Goal: Transaction & Acquisition: Purchase product/service

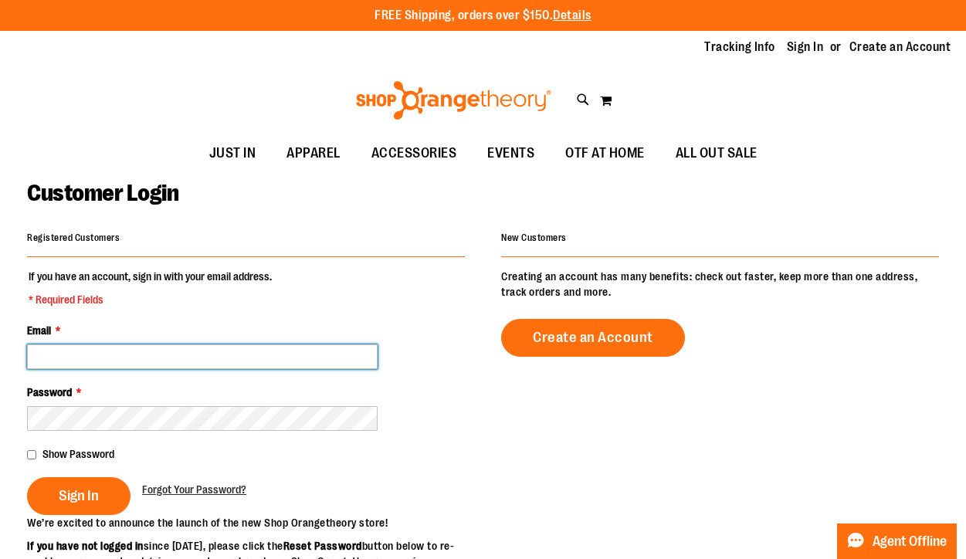
type input "**********"
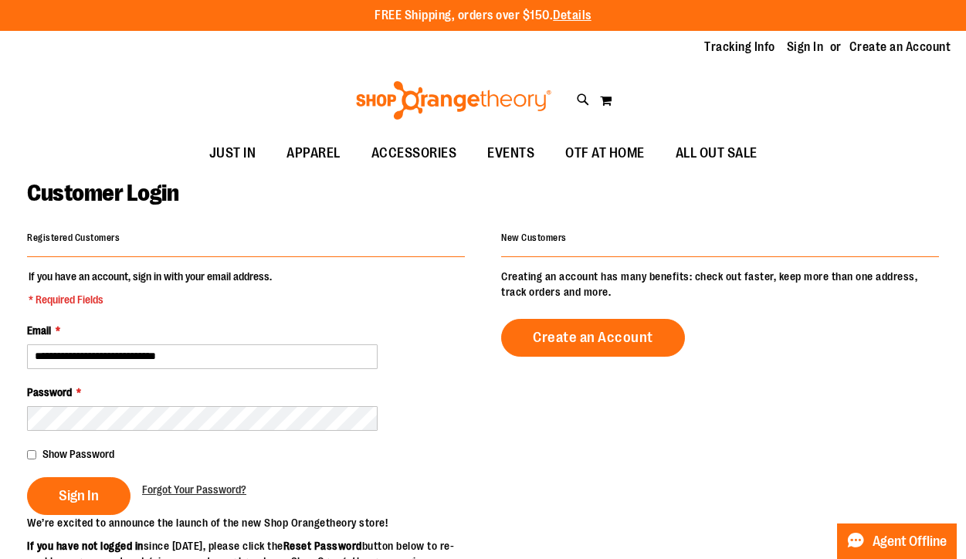
click at [414, 329] on div "**********" at bounding box center [246, 346] width 438 height 46
click at [64, 505] on button "Sign In" at bounding box center [78, 496] width 103 height 38
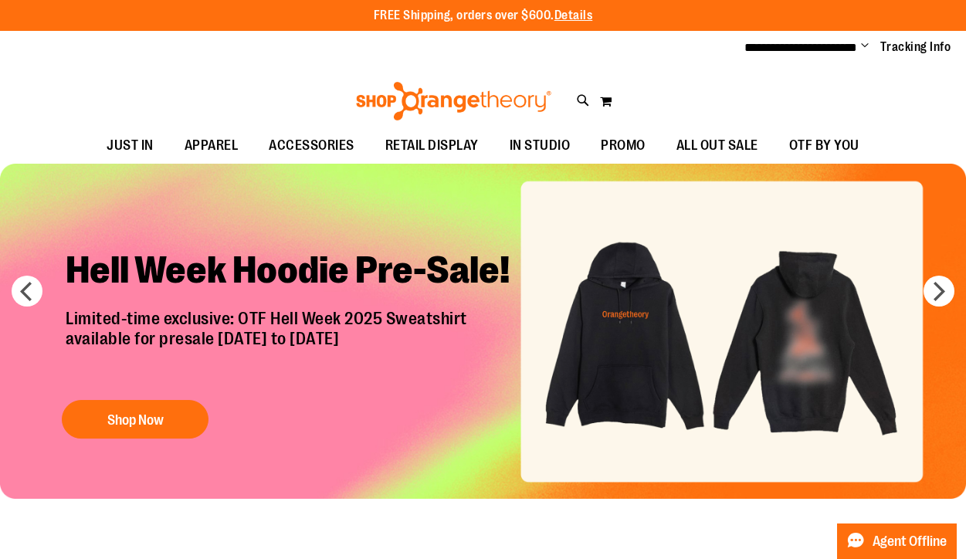
click at [865, 42] on span "Change" at bounding box center [865, 46] width 8 height 15
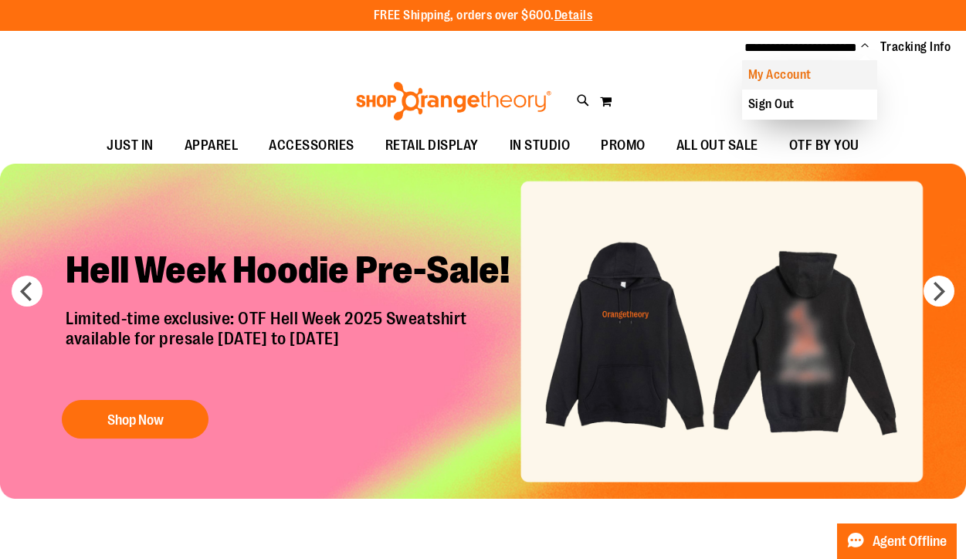
click at [800, 75] on link "My Account" at bounding box center [809, 74] width 135 height 29
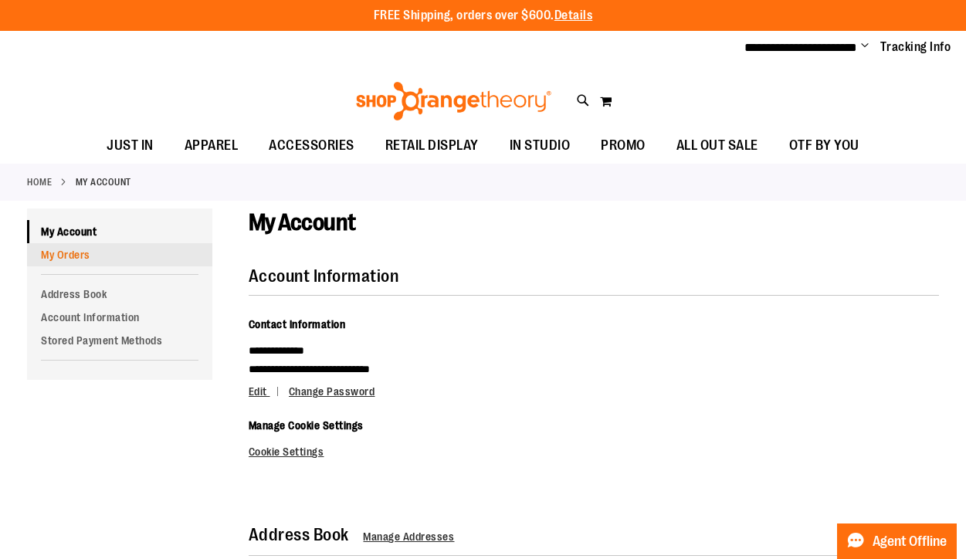
click at [76, 257] on link "My Orders" at bounding box center [119, 254] width 185 height 23
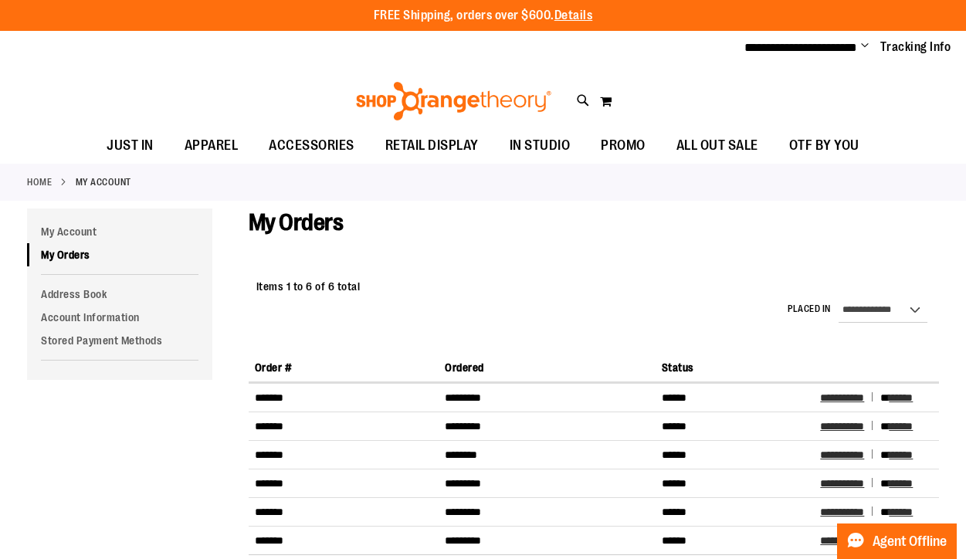
scroll to position [138, 0]
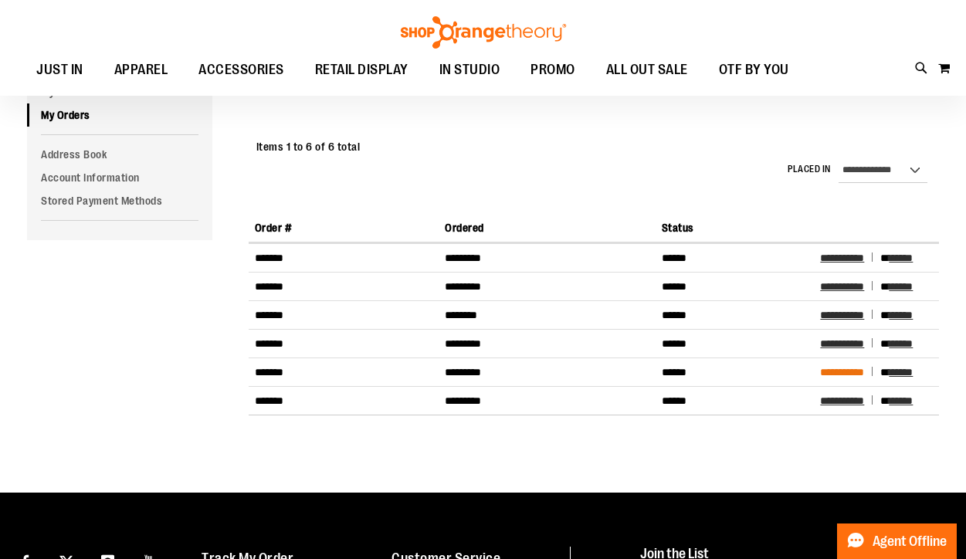
click at [836, 376] on span "**********" at bounding box center [842, 372] width 44 height 11
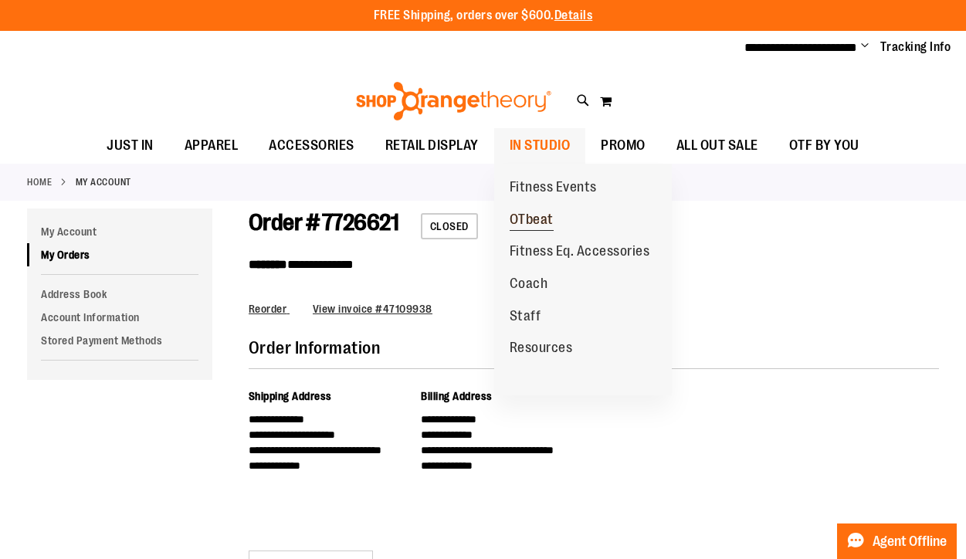
click at [535, 215] on span "OTbeat" at bounding box center [531, 221] width 44 height 19
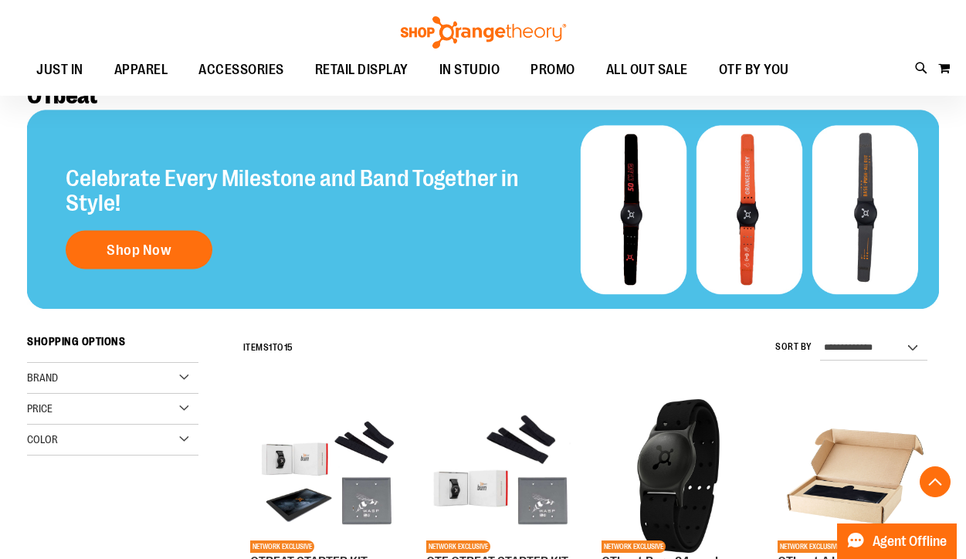
scroll to position [260, 0]
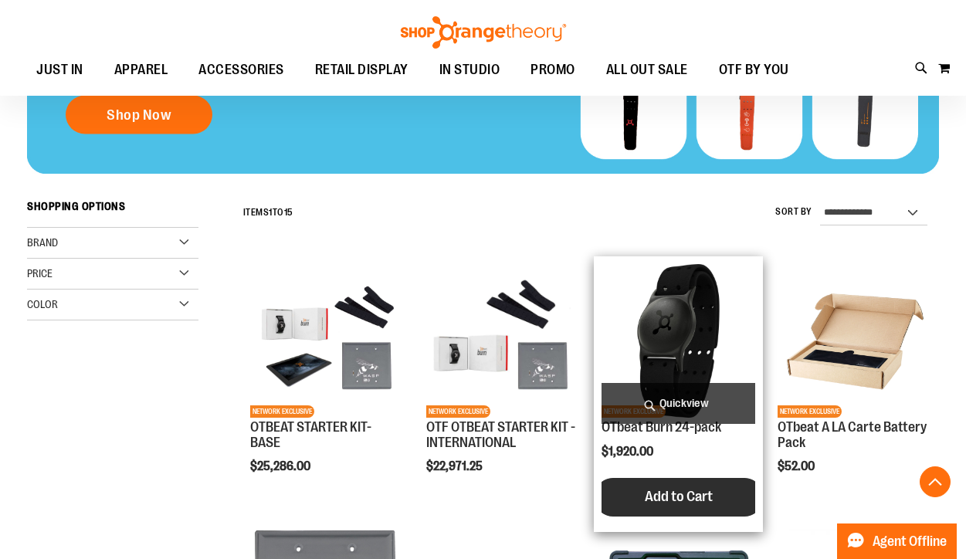
click at [661, 499] on span "Add to Cart" at bounding box center [679, 496] width 68 height 17
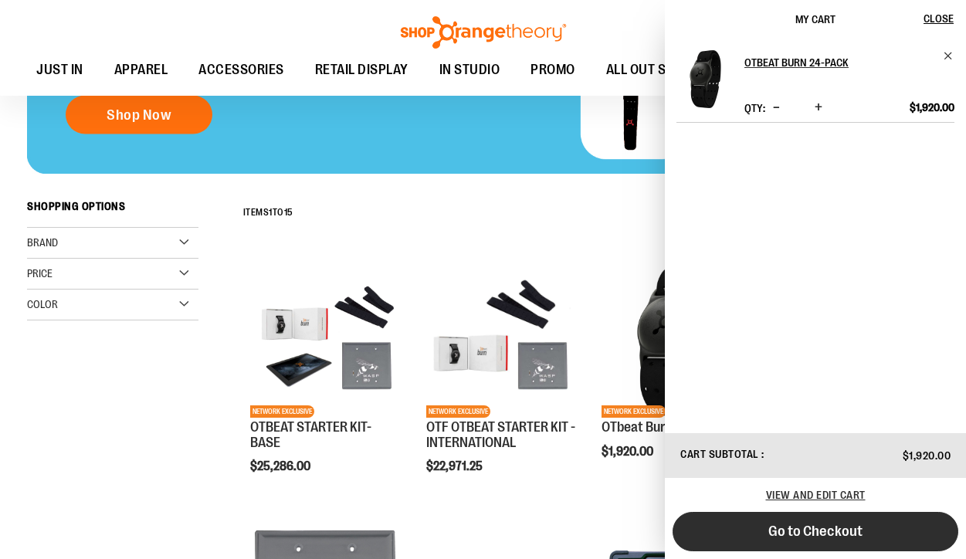
click at [850, 535] on span "Go to Checkout" at bounding box center [815, 531] width 94 height 17
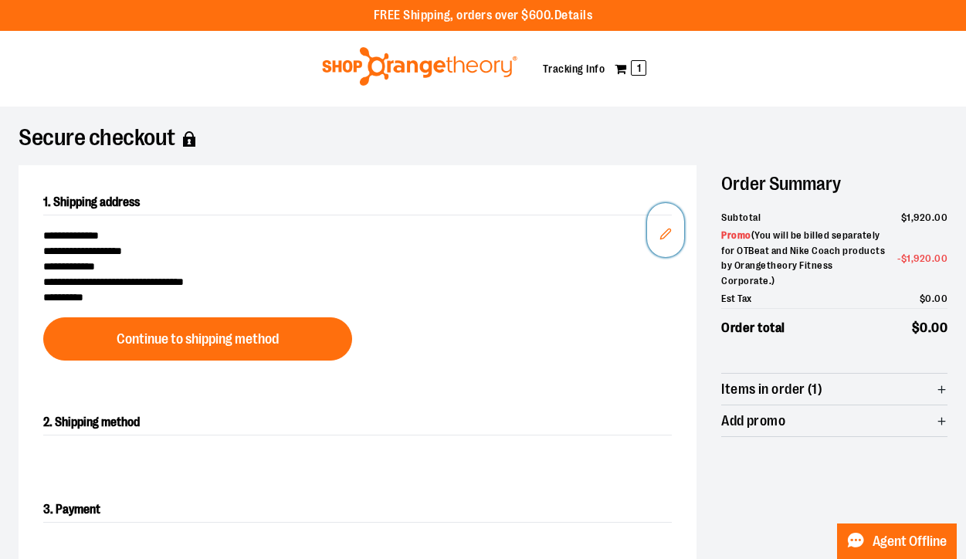
click at [669, 226] on button "Edit" at bounding box center [665, 230] width 37 height 54
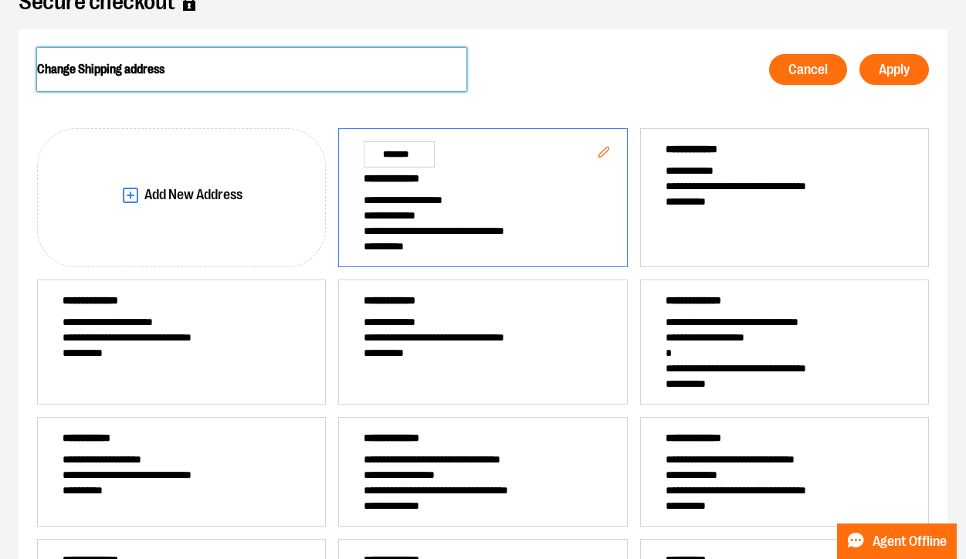
scroll to position [224, 0]
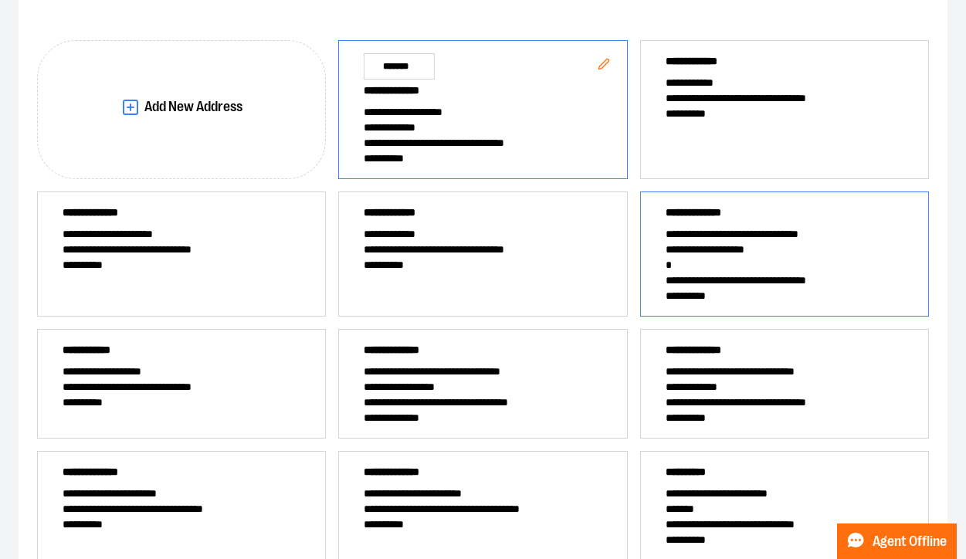
click at [832, 264] on span "*" at bounding box center [784, 264] width 238 height 15
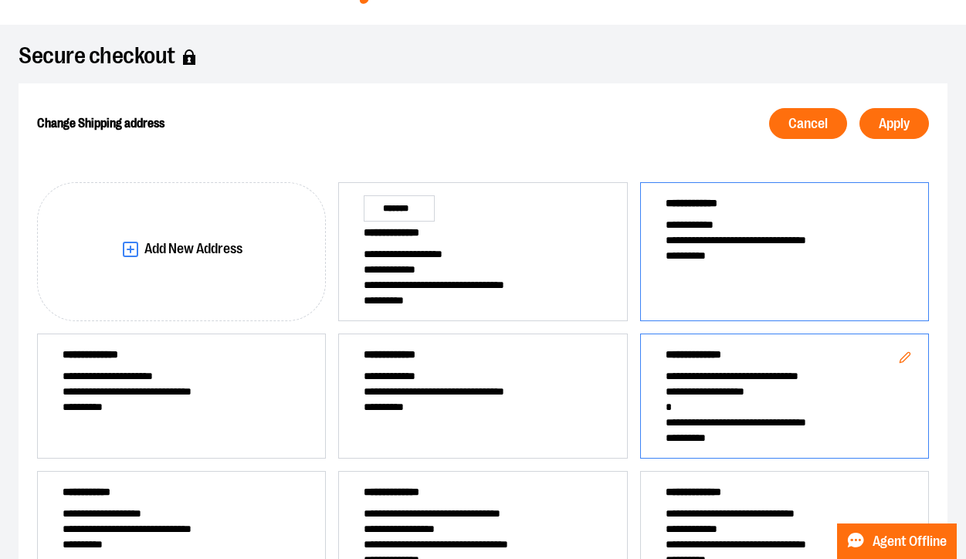
scroll to position [0, 0]
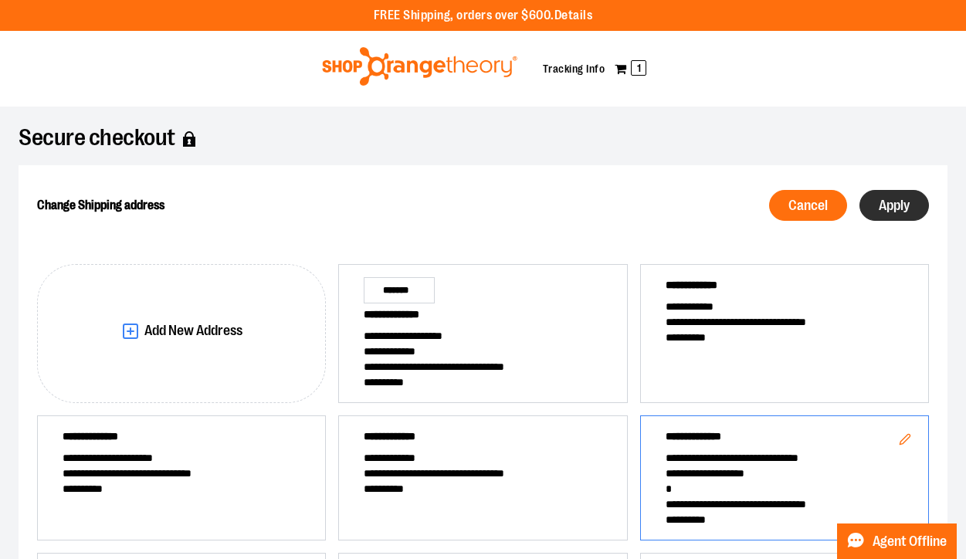
click at [901, 203] on span "Apply" at bounding box center [893, 205] width 31 height 15
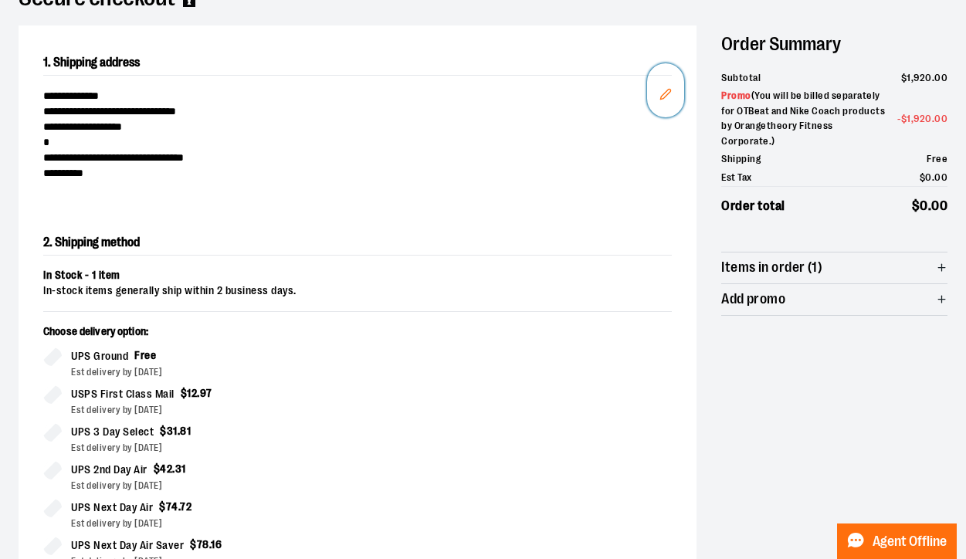
scroll to position [406, 0]
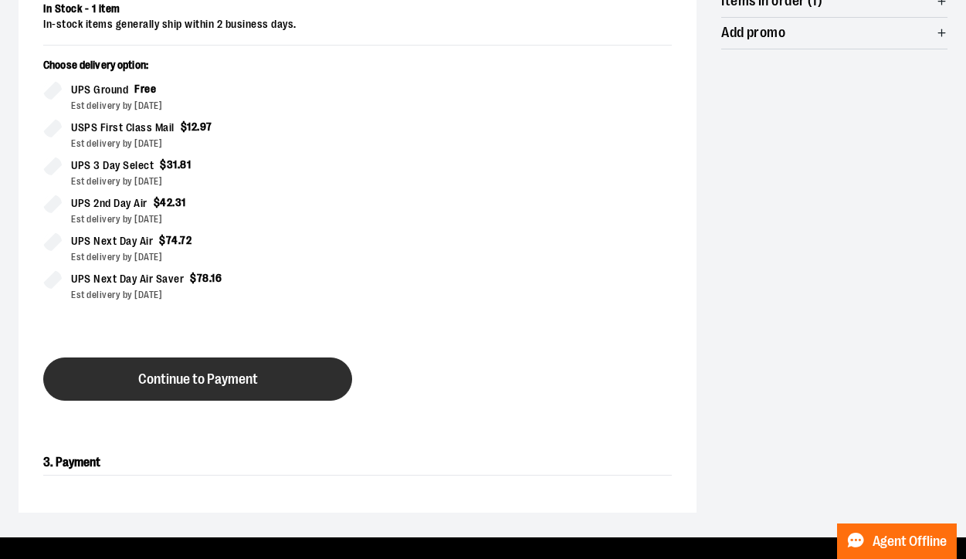
click at [269, 372] on button "Continue to Payment" at bounding box center [197, 378] width 309 height 43
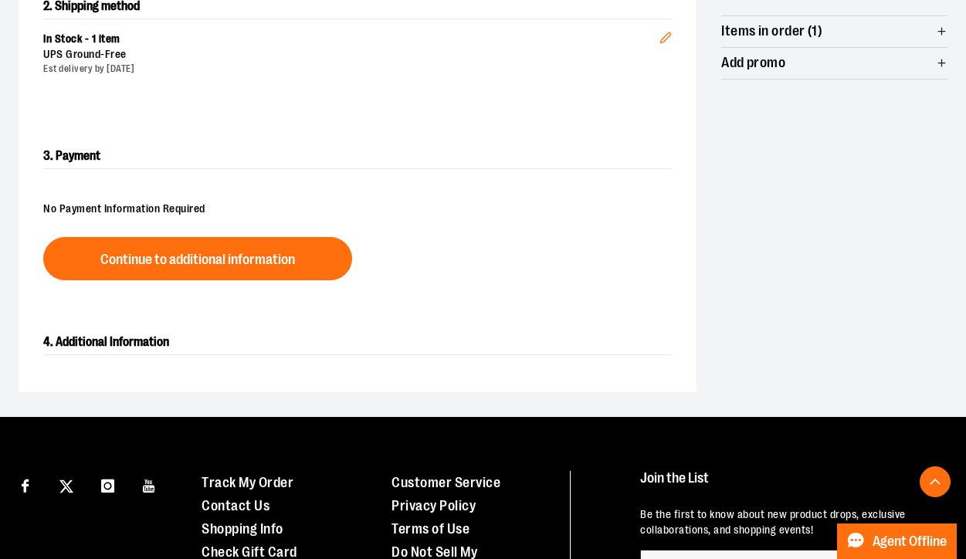
scroll to position [229, 0]
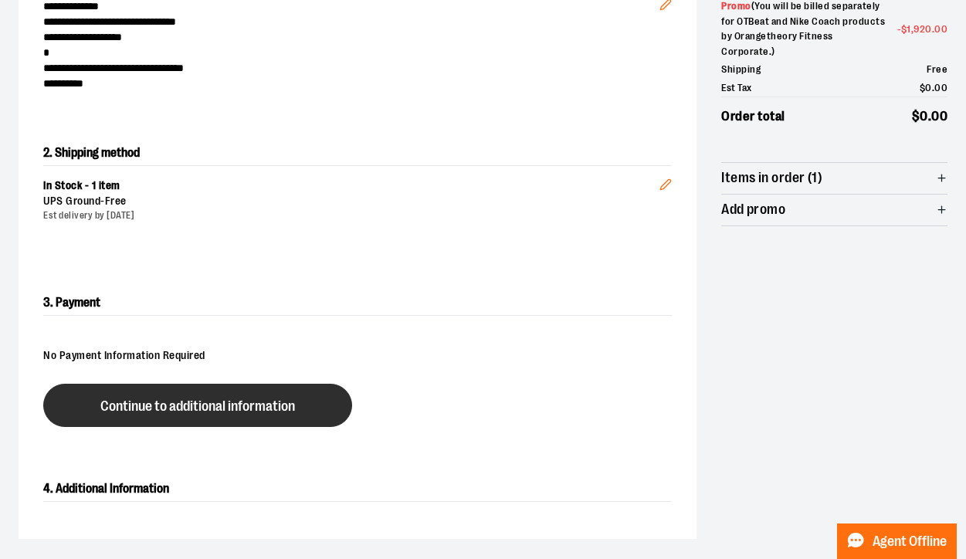
click at [255, 399] on span "Continue to additional information" at bounding box center [197, 406] width 195 height 15
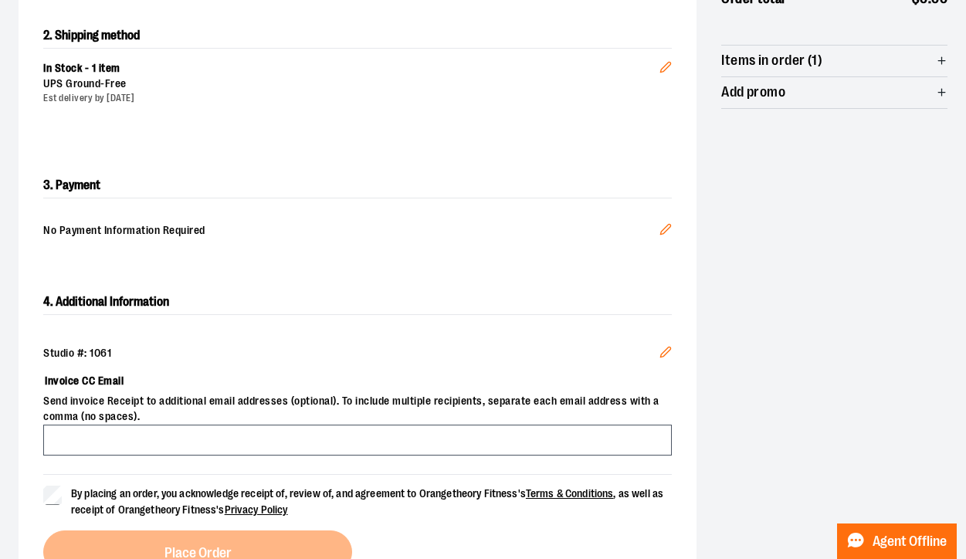
scroll to position [470, 0]
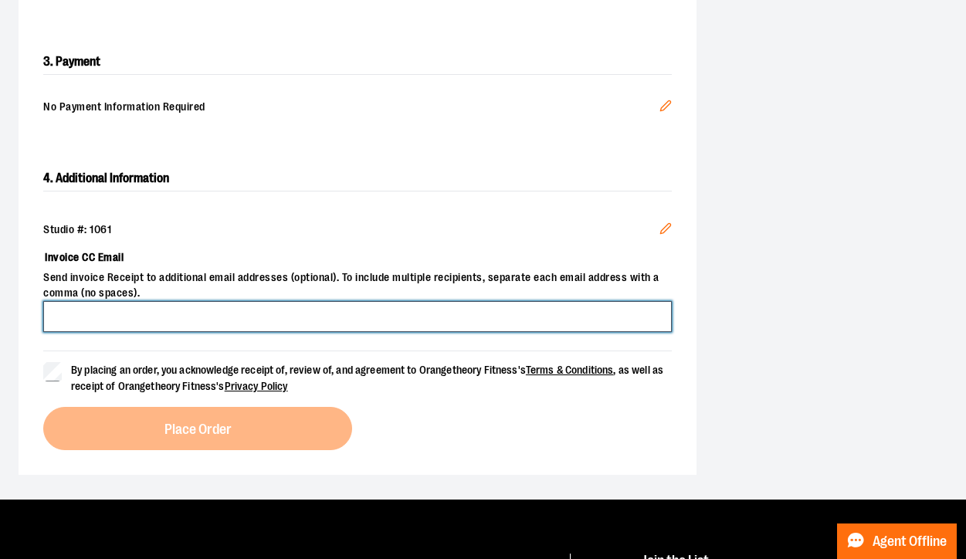
click at [375, 311] on input "Invoice CC Email" at bounding box center [357, 316] width 628 height 31
type input "**********"
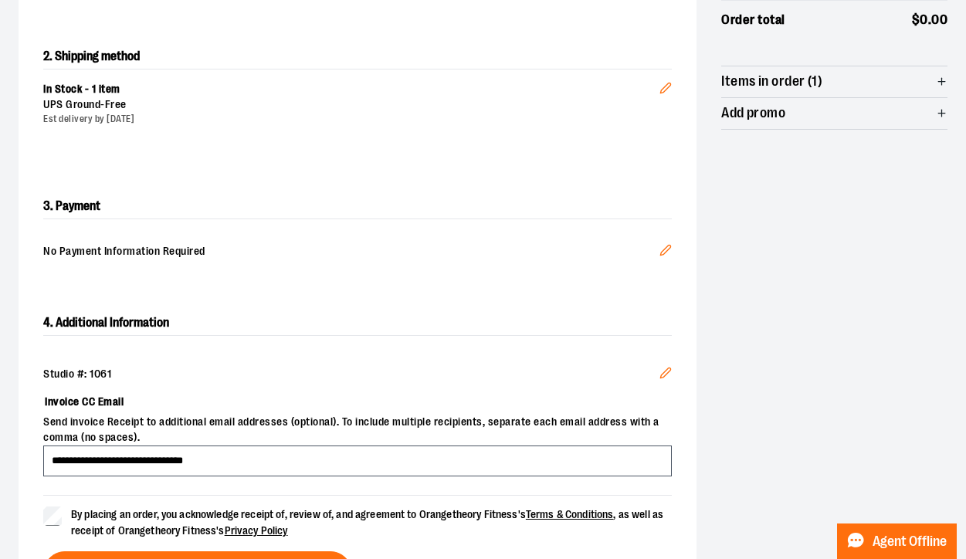
scroll to position [0, 0]
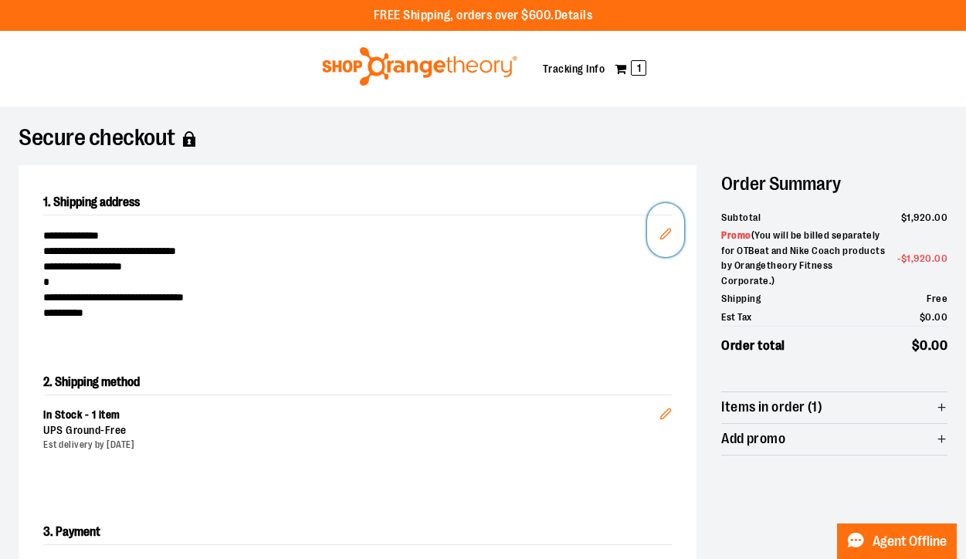
click at [668, 229] on icon "Edit" at bounding box center [666, 234] width 10 height 10
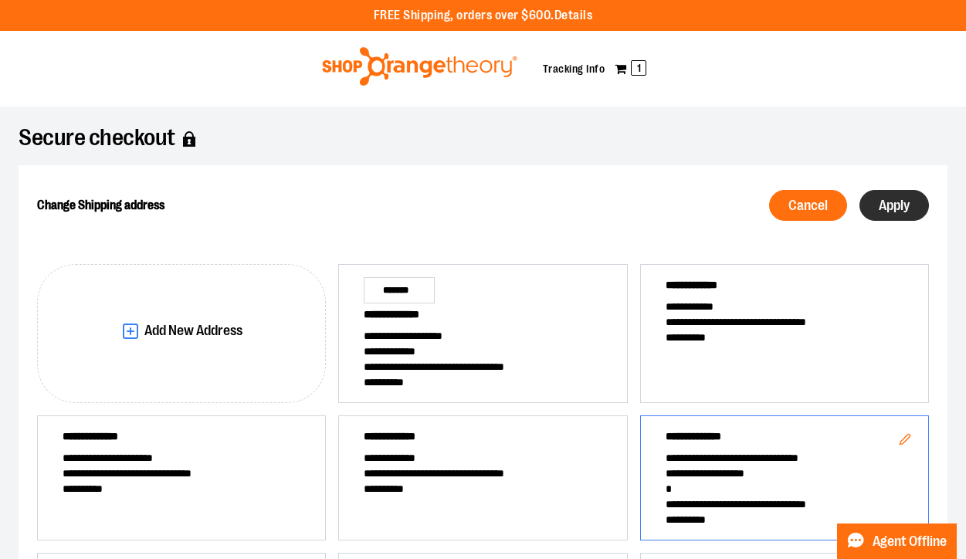
click at [902, 202] on span "Apply" at bounding box center [893, 205] width 31 height 15
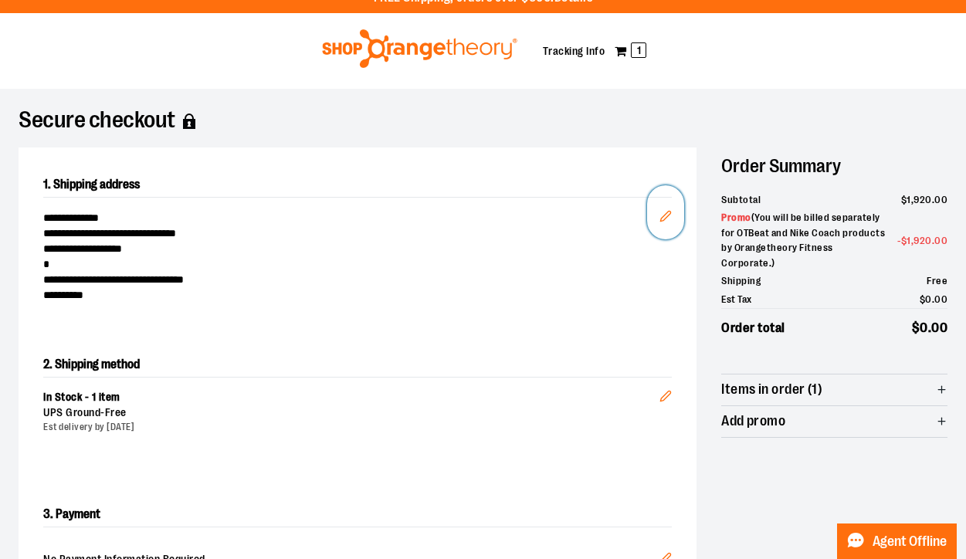
scroll to position [39, 0]
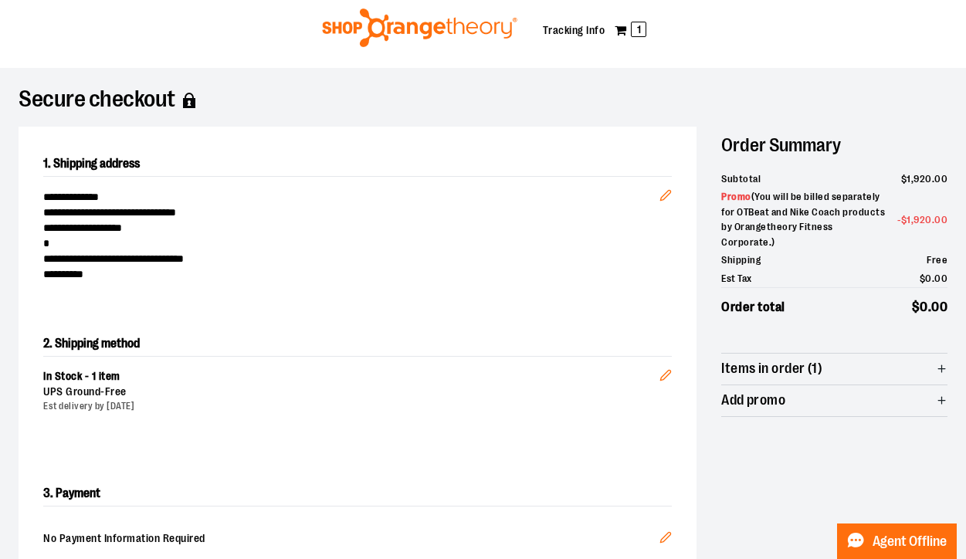
click at [838, 357] on span "Items in order (1)" at bounding box center [834, 369] width 226 height 31
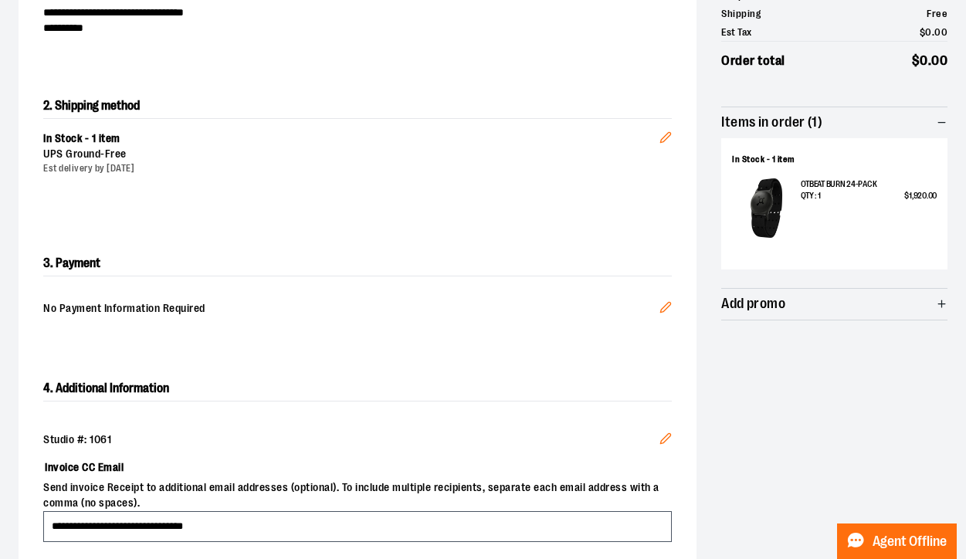
scroll to position [604, 0]
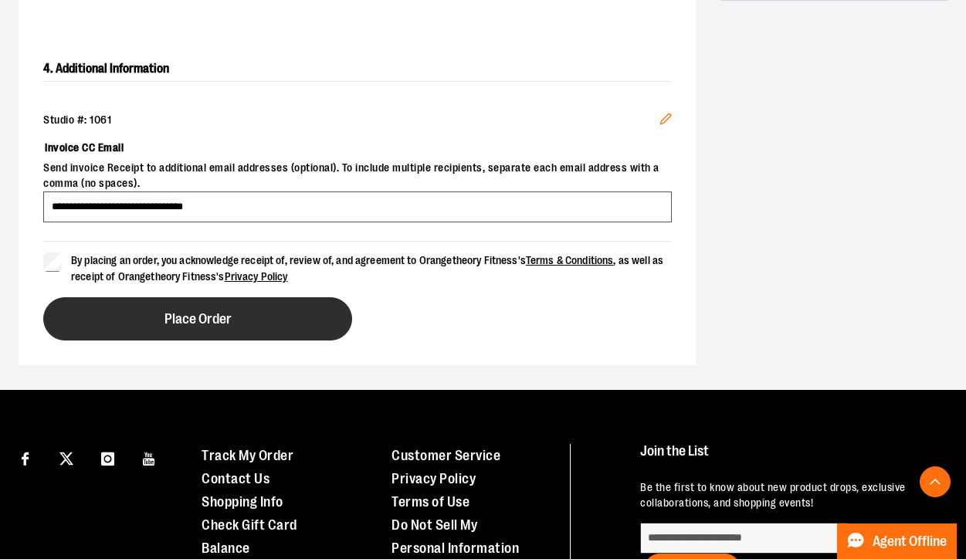
click at [185, 312] on span "Place Order" at bounding box center [197, 319] width 67 height 15
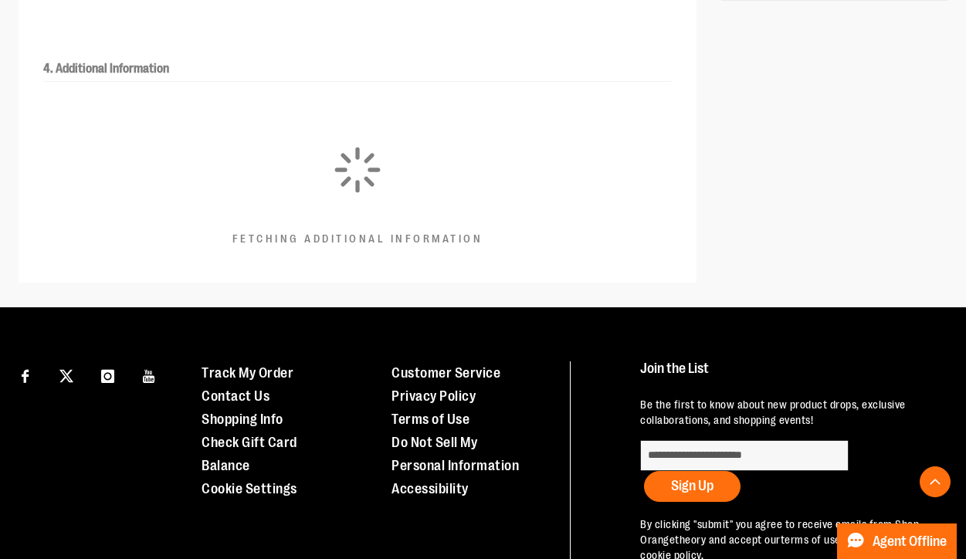
scroll to position [0, 0]
